Goal: Transaction & Acquisition: Purchase product/service

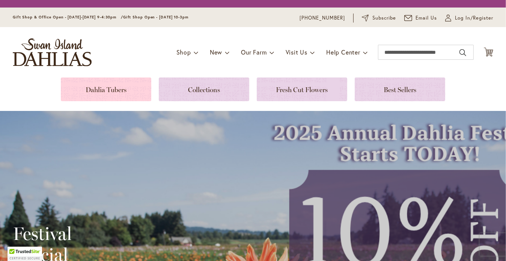
click at [96, 86] on link at bounding box center [106, 89] width 90 height 24
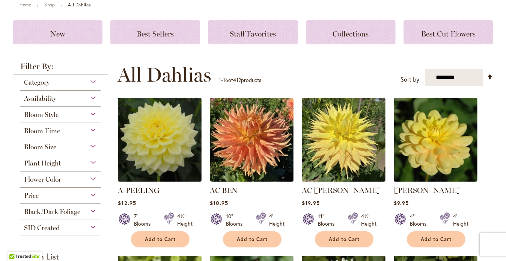
click at [87, 176] on div "Flower Color" at bounding box center [60, 177] width 80 height 12
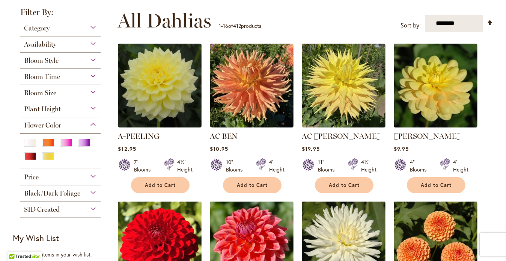
scroll to position [127, 0]
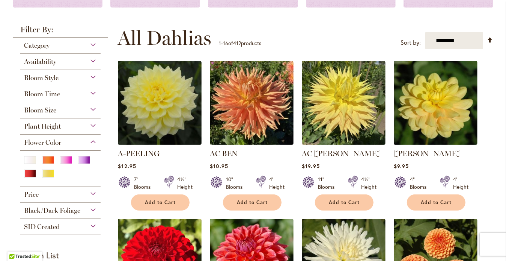
click at [92, 75] on div "Bloom Style" at bounding box center [60, 76] width 80 height 12
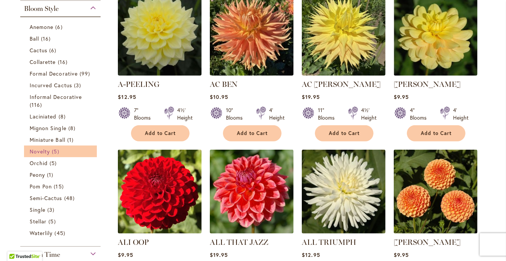
click at [45, 152] on span "Novelty" at bounding box center [40, 151] width 20 height 7
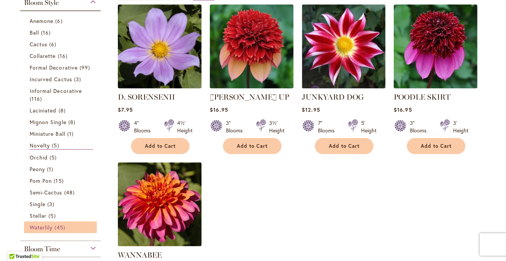
scroll to position [150, 0]
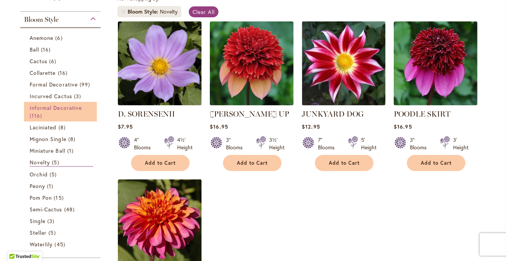
click at [56, 108] on span "Informal Decorative" at bounding box center [56, 107] width 52 height 7
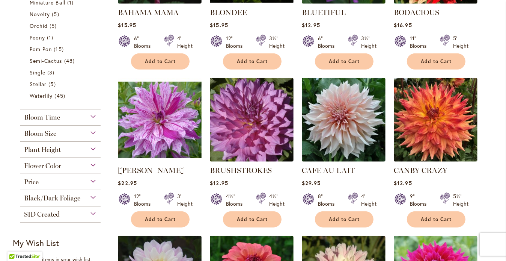
scroll to position [450, 0]
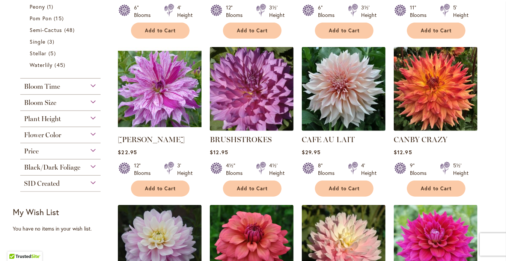
click at [87, 131] on div "Flower Color" at bounding box center [60, 133] width 80 height 12
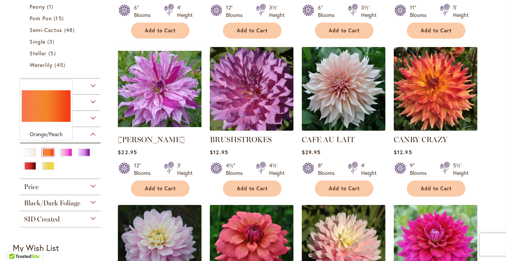
click at [47, 150] on div "Orange/Peach" at bounding box center [48, 152] width 12 height 8
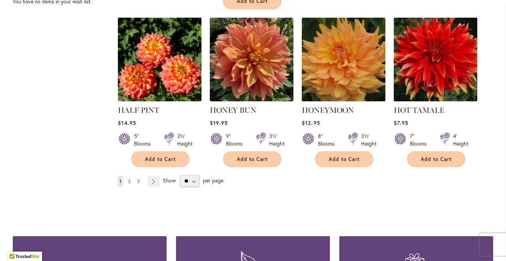
scroll to position [713, 0]
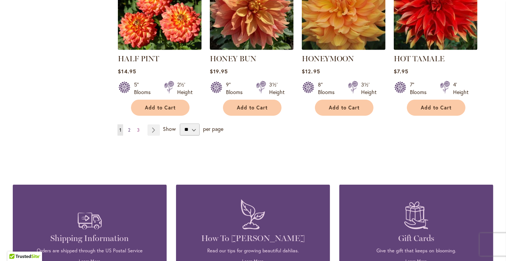
click at [128, 127] on span "2" at bounding box center [129, 130] width 2 height 6
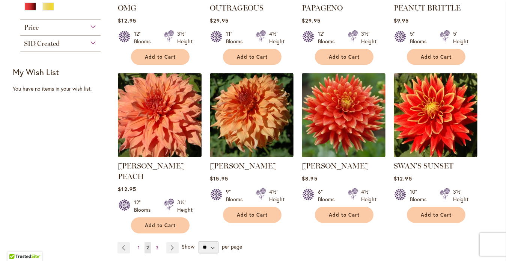
scroll to position [676, 0]
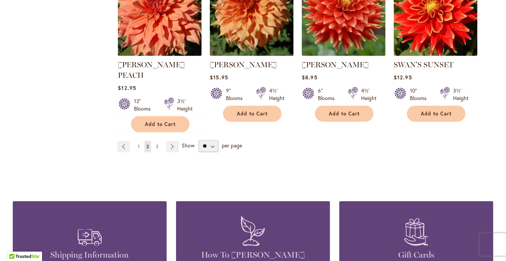
click at [156, 143] on span "3" at bounding box center [157, 146] width 3 height 6
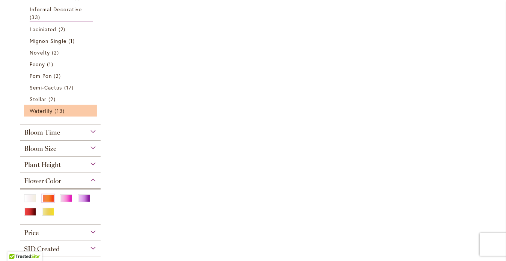
scroll to position [413, 0]
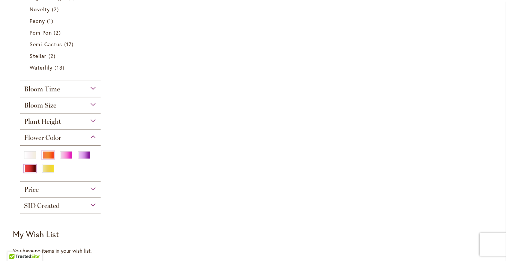
click at [28, 165] on div "Red" at bounding box center [30, 168] width 12 height 8
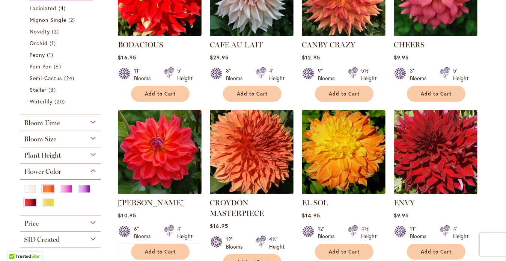
scroll to position [450, 0]
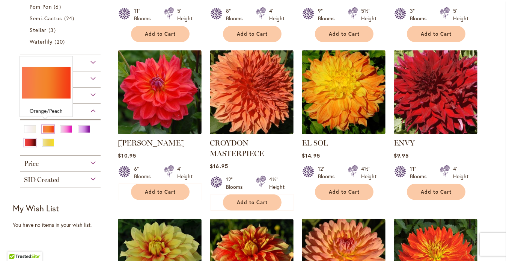
click at [46, 128] on div "Orange/Peach" at bounding box center [48, 129] width 12 height 8
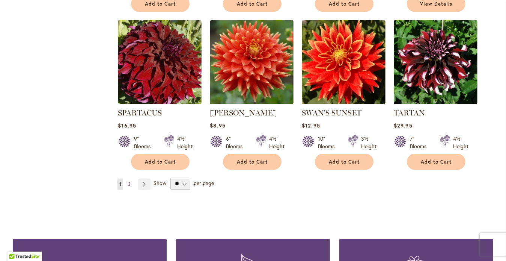
scroll to position [676, 0]
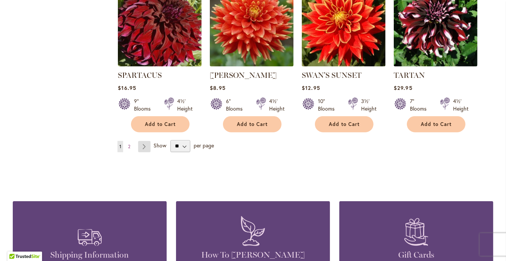
click at [139, 143] on link "Page Next" at bounding box center [144, 146] width 12 height 11
